Goal: Check status: Check status

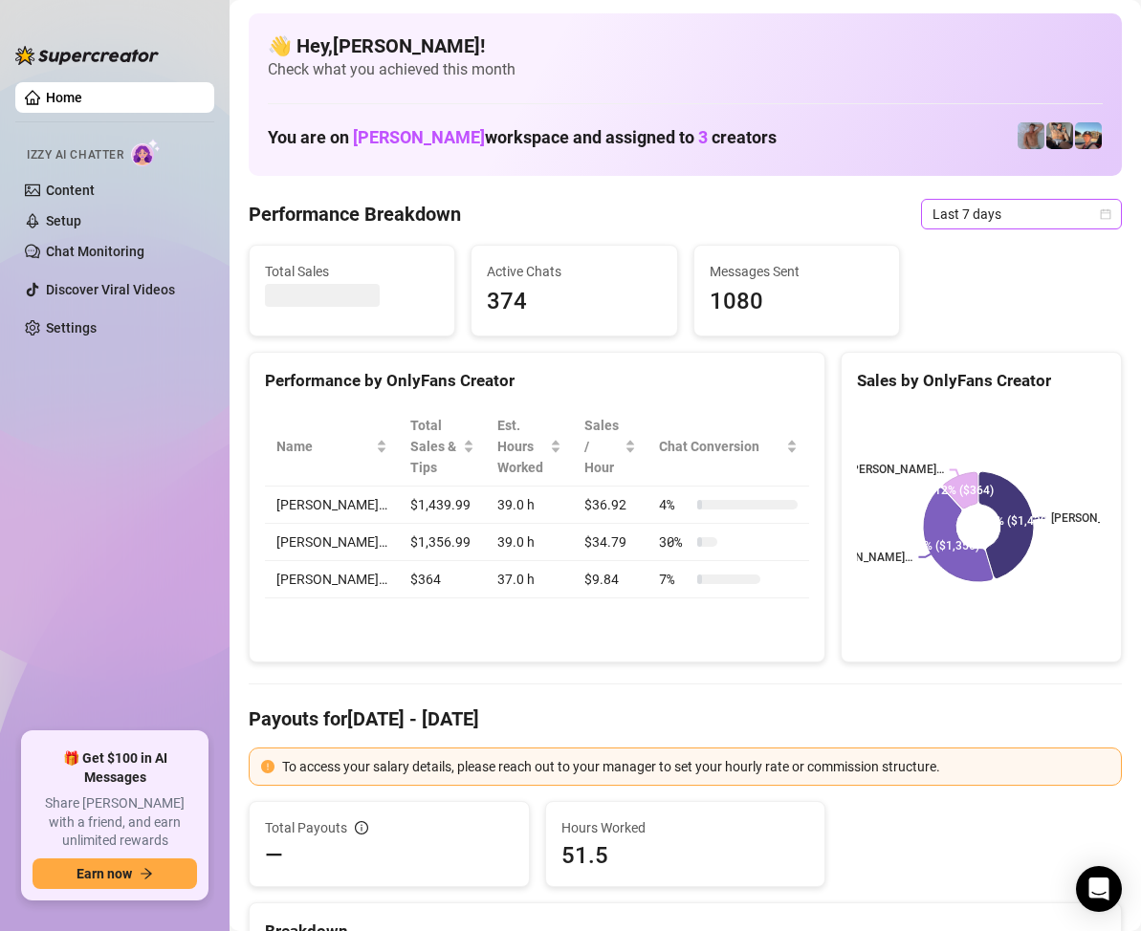
click at [1101, 213] on icon "calendar" at bounding box center [1106, 213] width 11 height 11
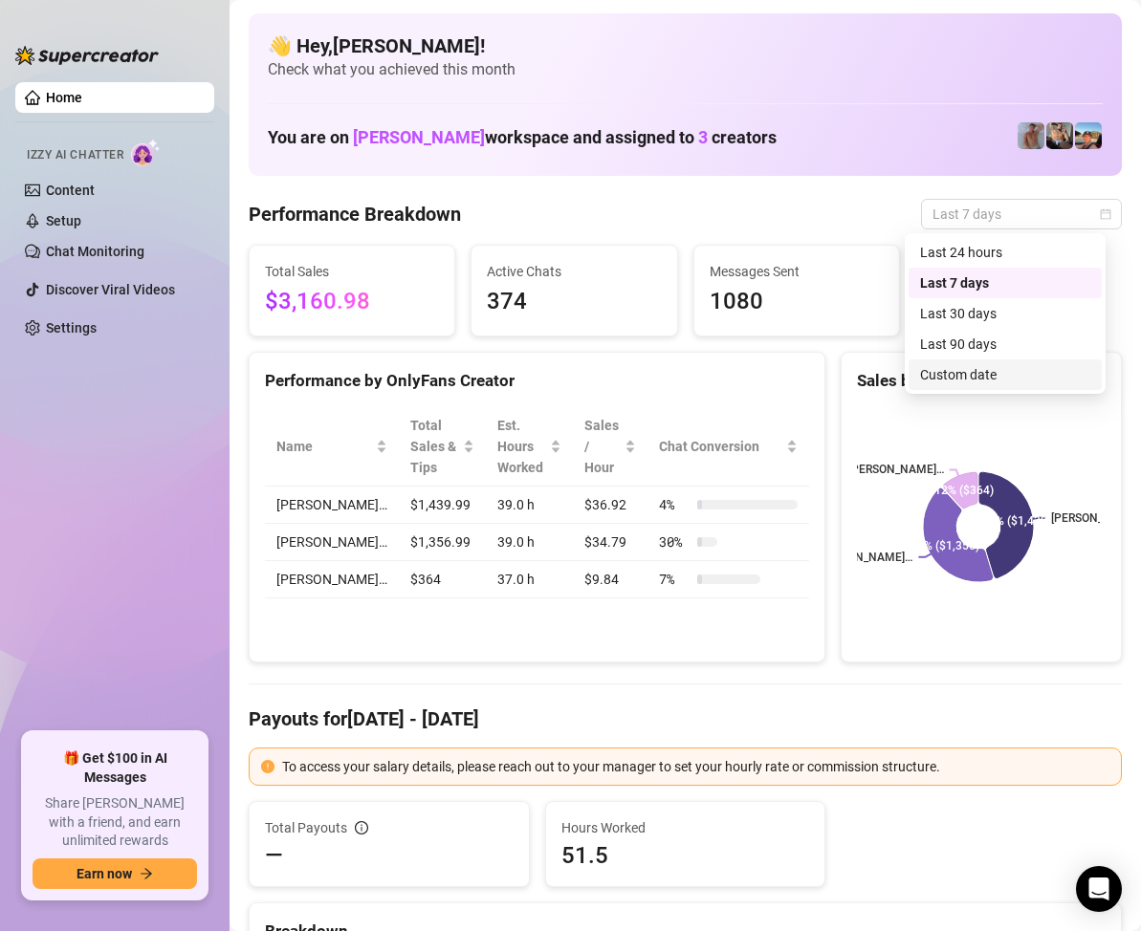
click at [956, 371] on div "Custom date" at bounding box center [1005, 374] width 170 height 21
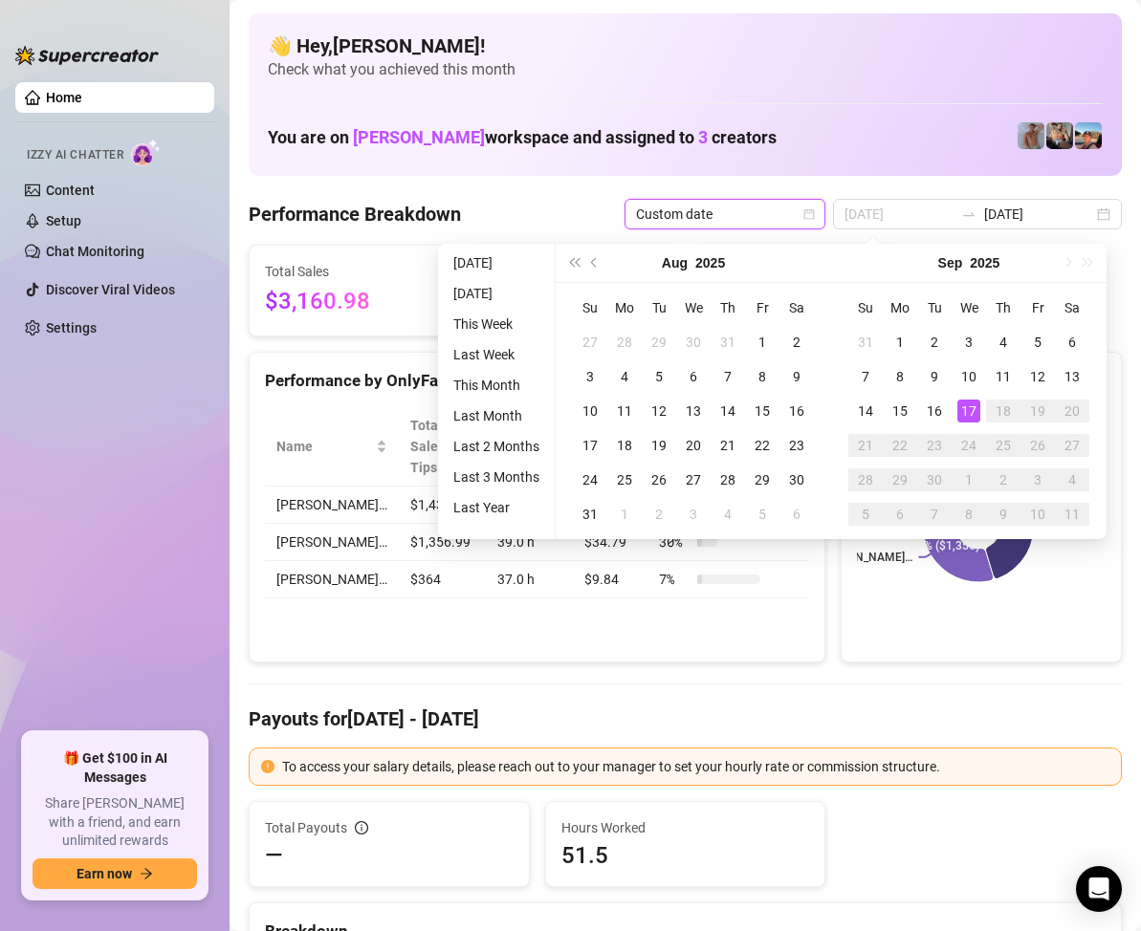
type input "[DATE]"
click at [965, 402] on div "17" at bounding box center [968, 411] width 23 height 23
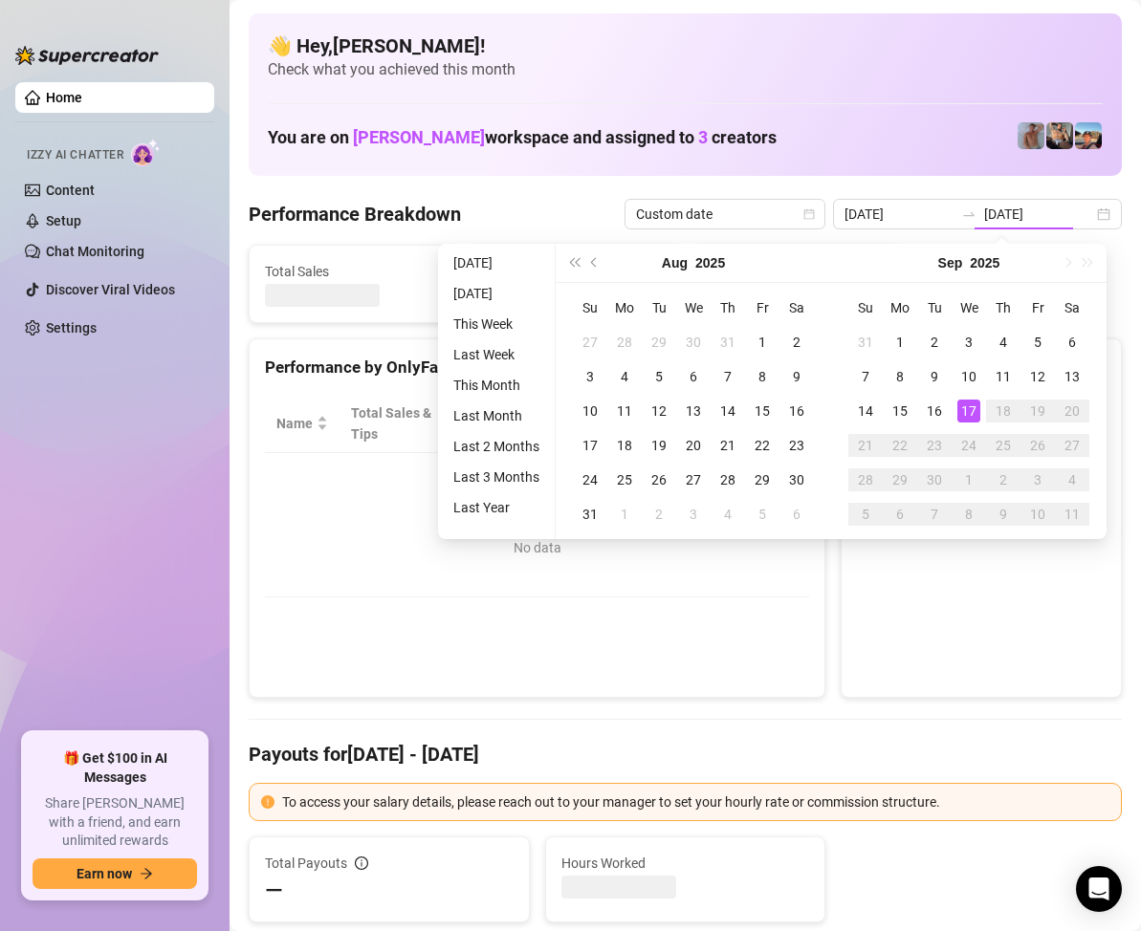
type input "[DATE]"
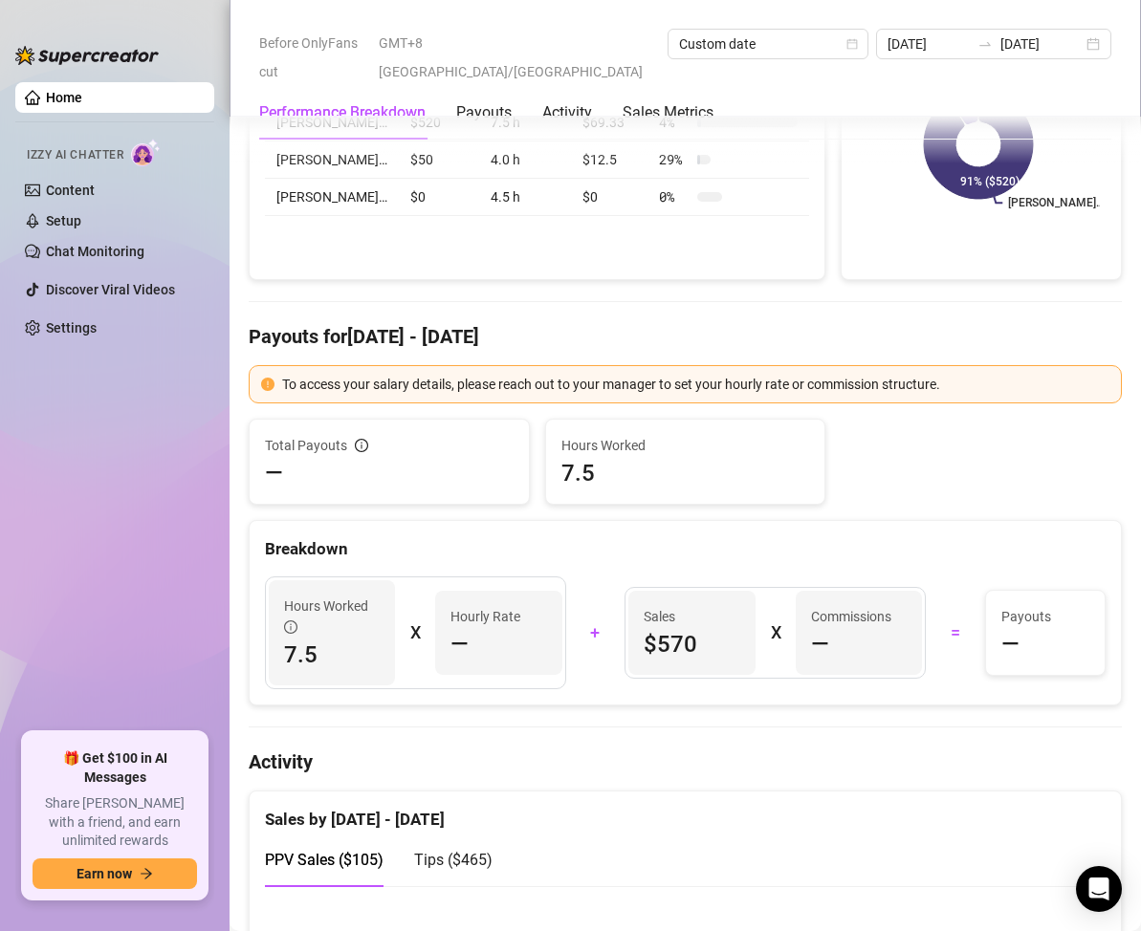
scroll to position [191, 0]
